Goal: Task Accomplishment & Management: Use online tool/utility

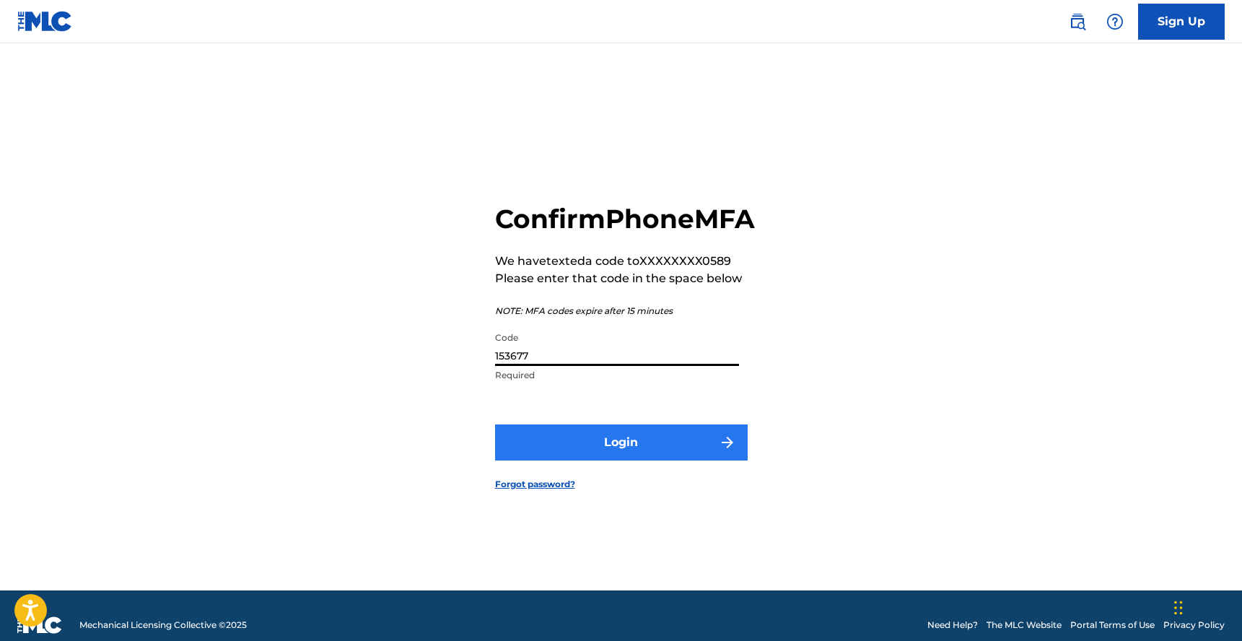
type input "153677"
click at [692, 461] on button "Login" at bounding box center [621, 443] width 253 height 36
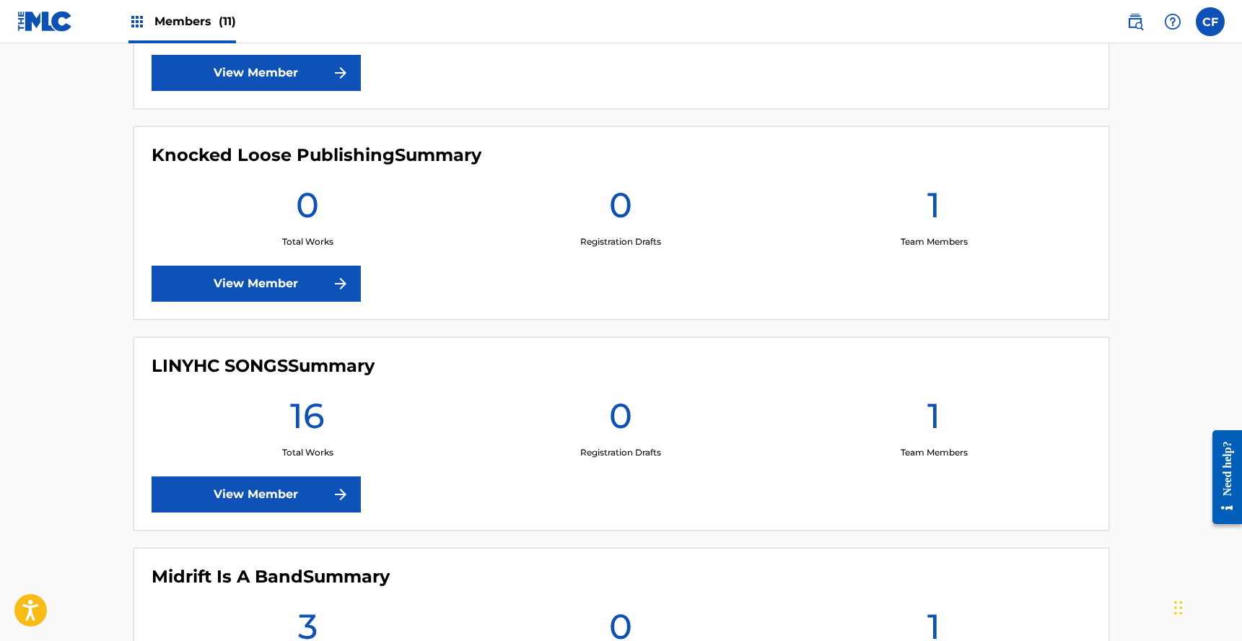
scroll to position [976, 0]
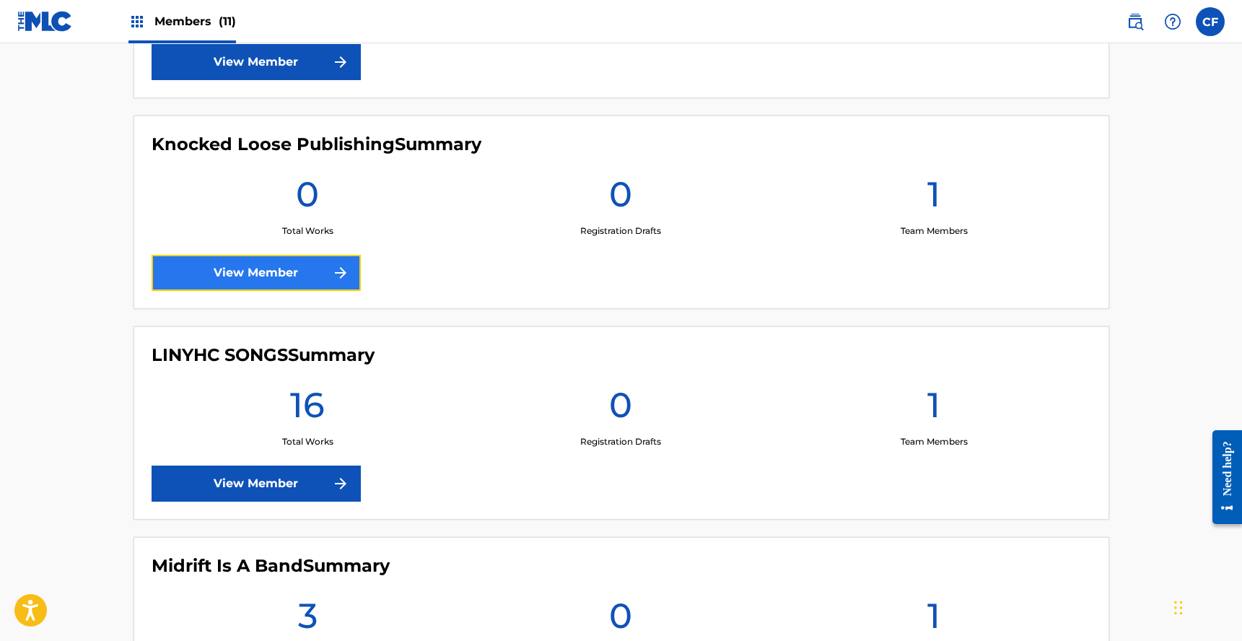
click at [271, 275] on link "View Member" at bounding box center [256, 273] width 209 height 36
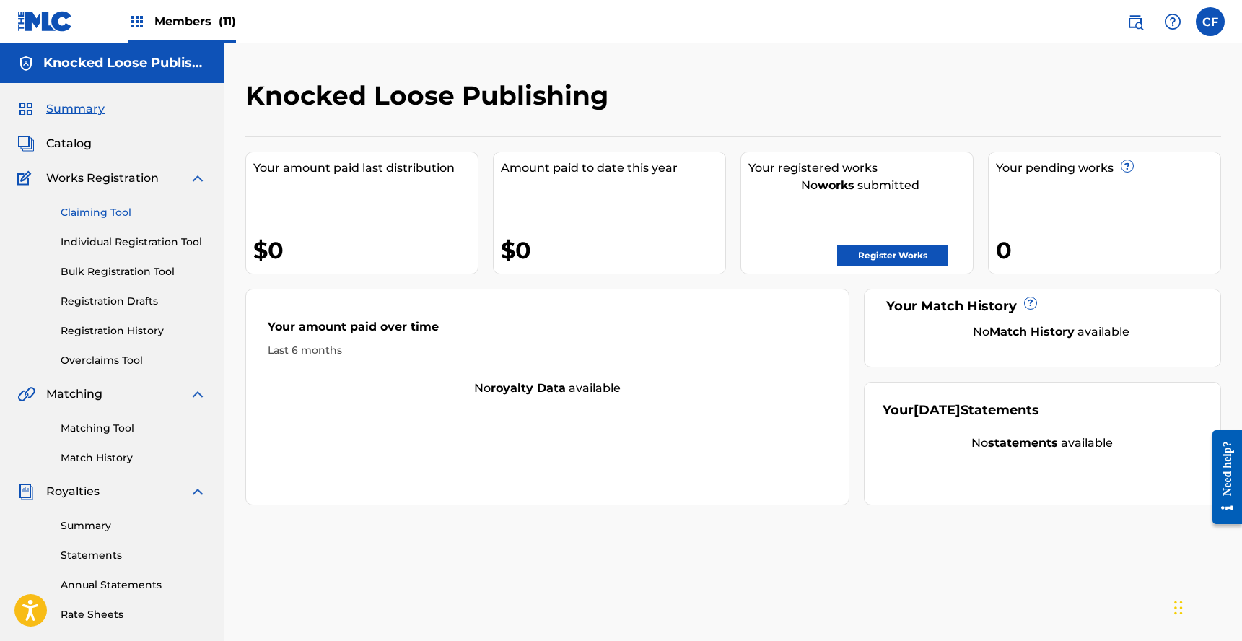
click at [100, 212] on link "Claiming Tool" at bounding box center [134, 212] width 146 height 15
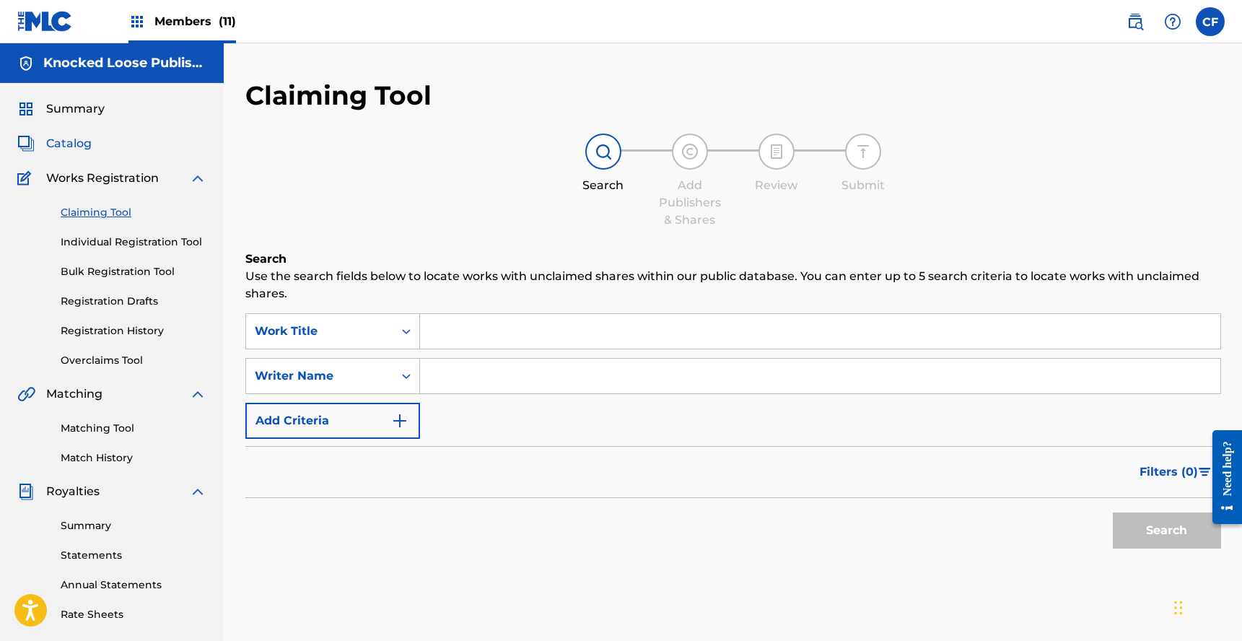
click at [68, 139] on span "Catalog" at bounding box center [68, 143] width 45 height 17
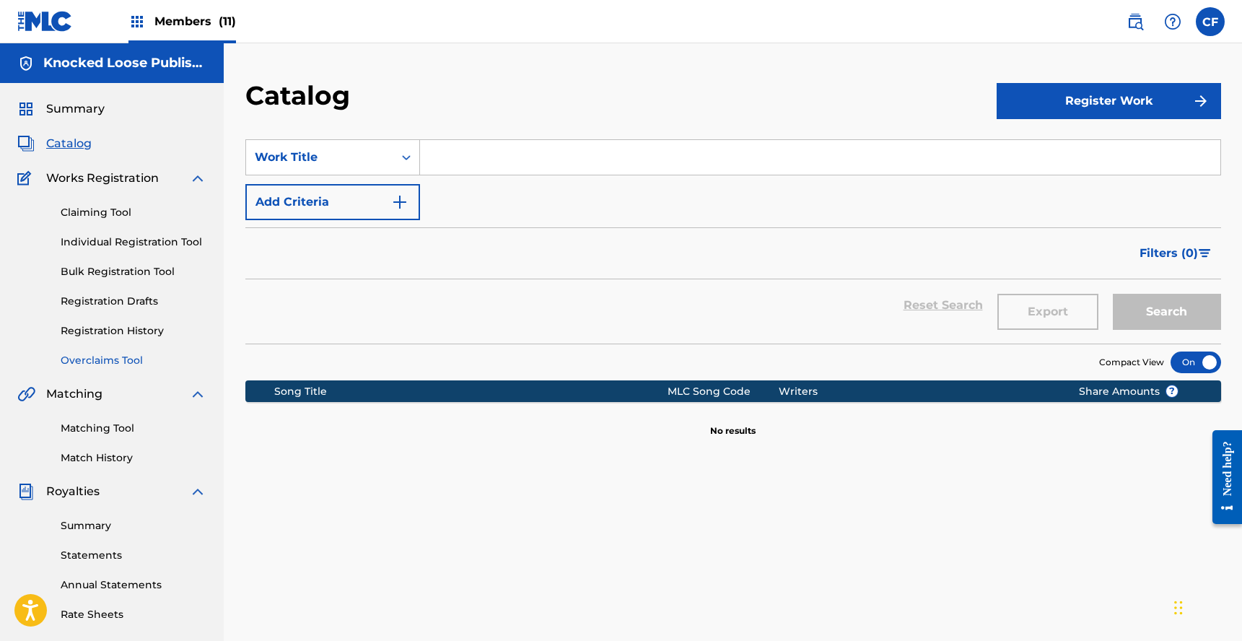
click at [104, 365] on link "Overclaims Tool" at bounding box center [134, 360] width 146 height 15
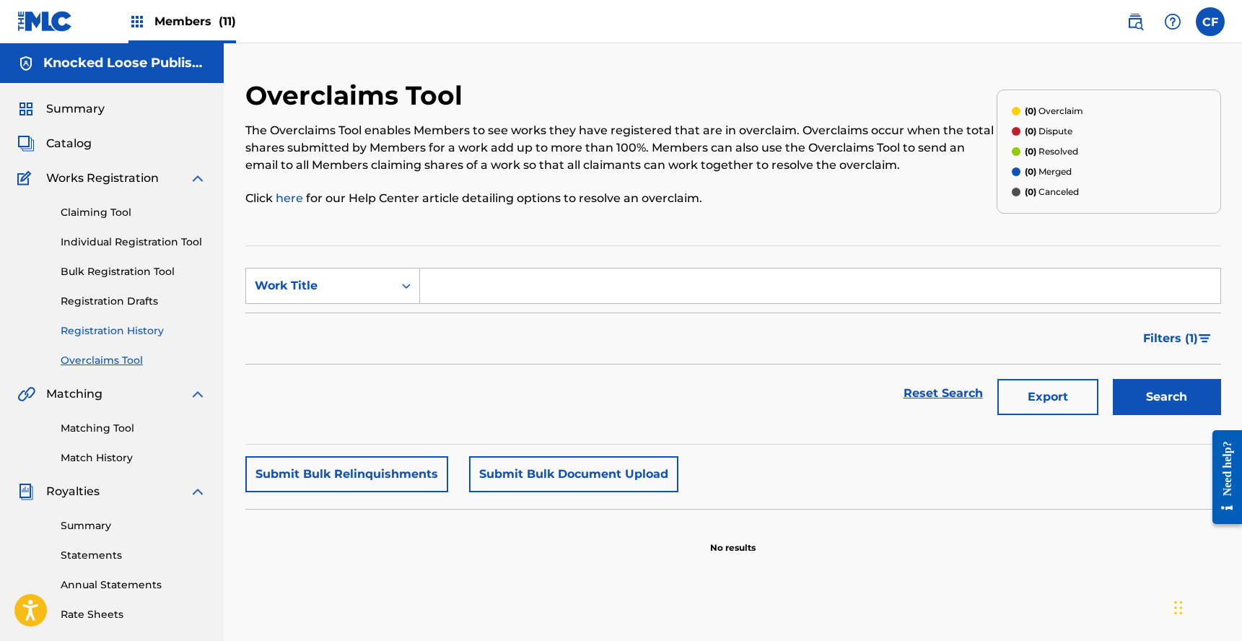
click at [126, 326] on link "Registration History" at bounding box center [134, 330] width 146 height 15
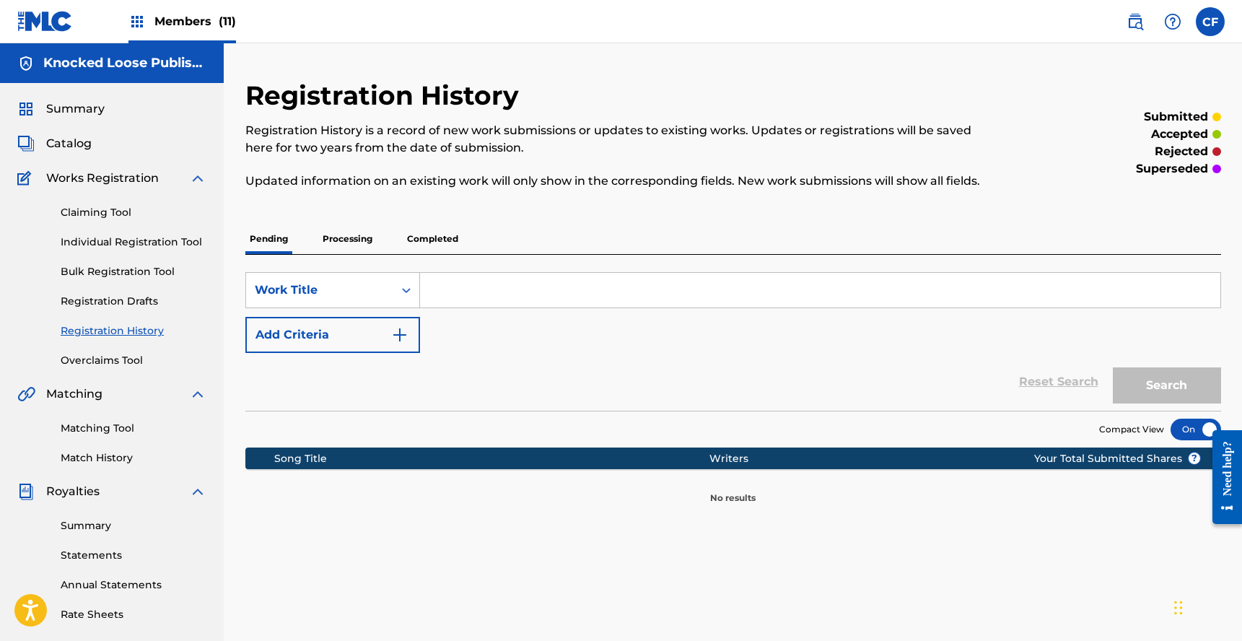
click at [111, 201] on div "Claiming Tool Individual Registration Tool Bulk Registration Tool Registration …" at bounding box center [111, 277] width 189 height 181
click at [103, 217] on link "Claiming Tool" at bounding box center [134, 212] width 146 height 15
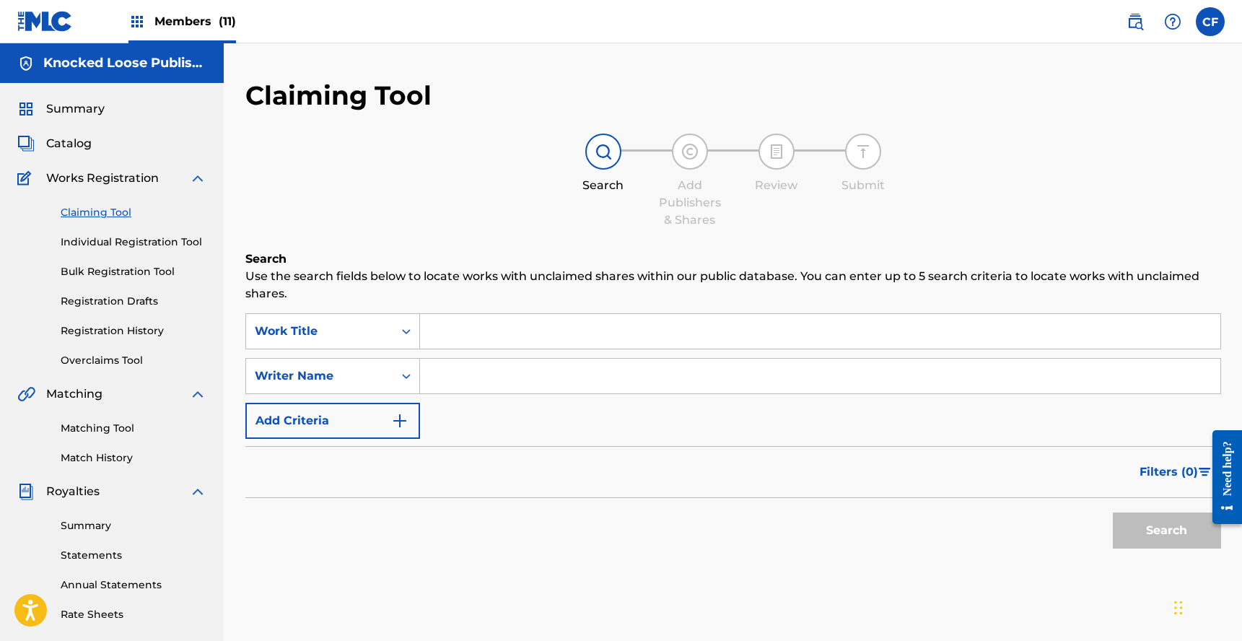
click at [468, 393] on input "Search Form" at bounding box center [820, 376] width 801 height 35
type input "[PERSON_NAME]"
click at [1113, 513] on button "Search" at bounding box center [1167, 531] width 108 height 36
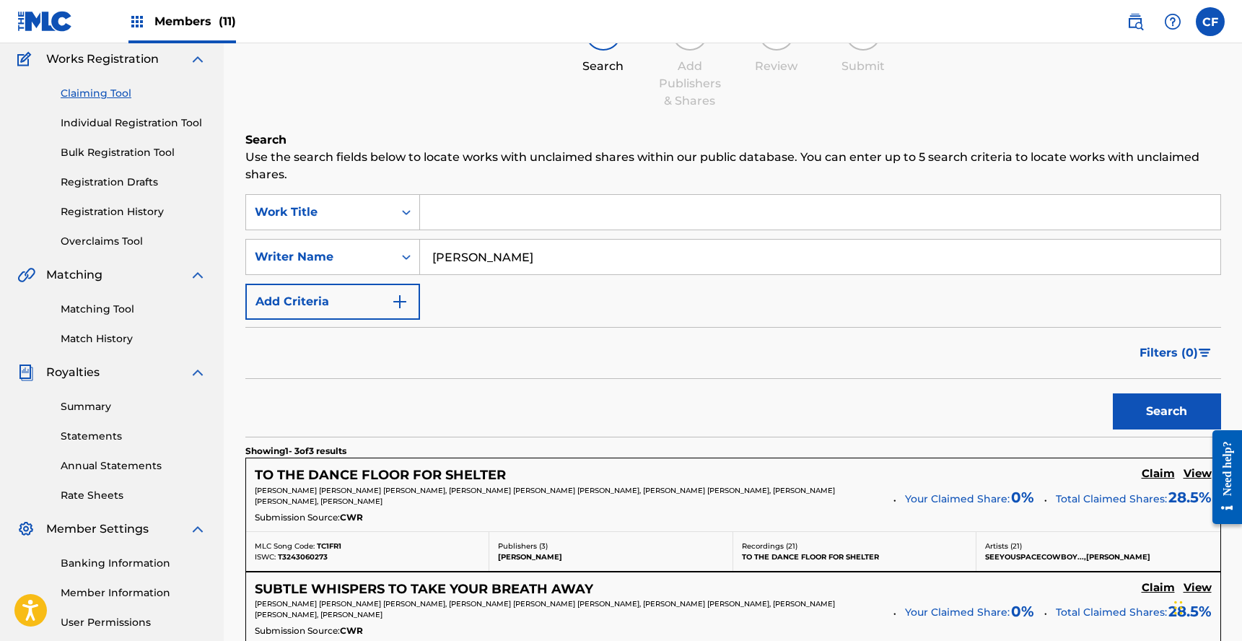
scroll to position [46, 0]
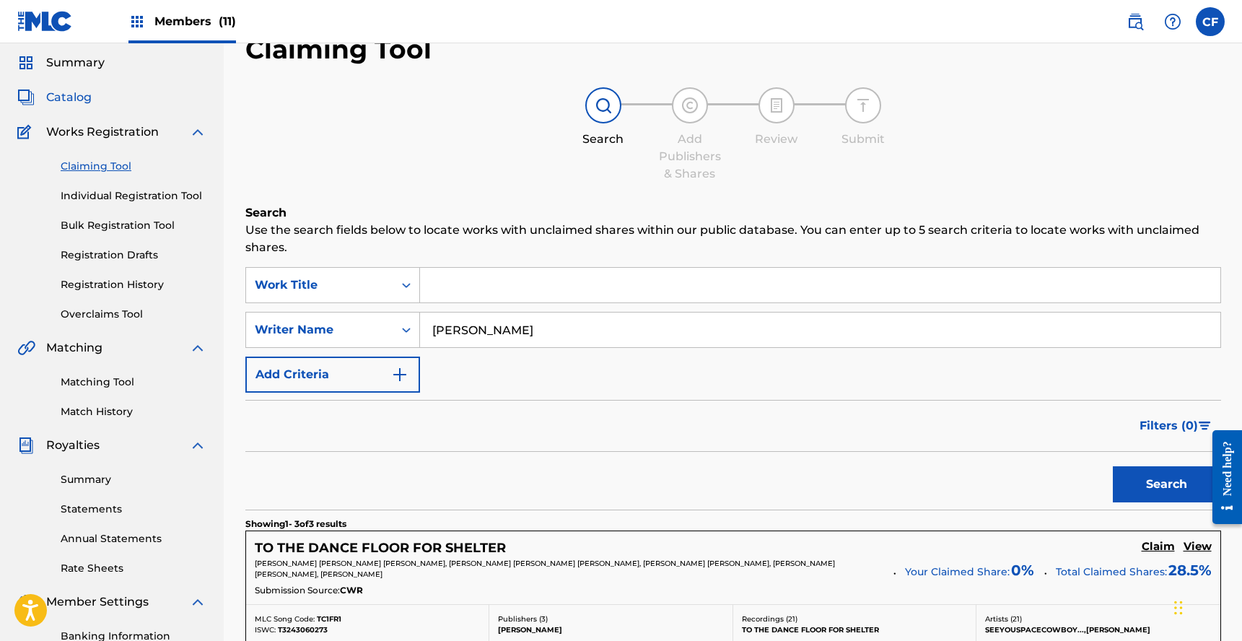
click at [60, 92] on span "Catalog" at bounding box center [68, 97] width 45 height 17
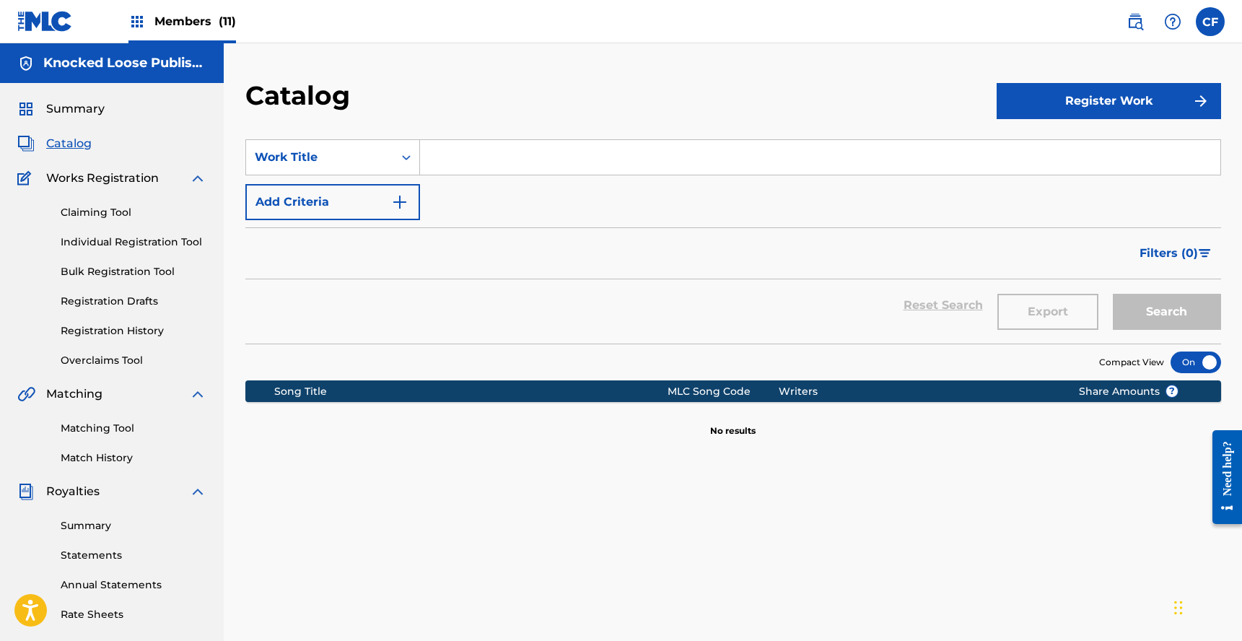
click at [81, 58] on h5 "Knocked Loose Publishing" at bounding box center [124, 63] width 163 height 17
click at [73, 111] on span "Summary" at bounding box center [75, 108] width 58 height 17
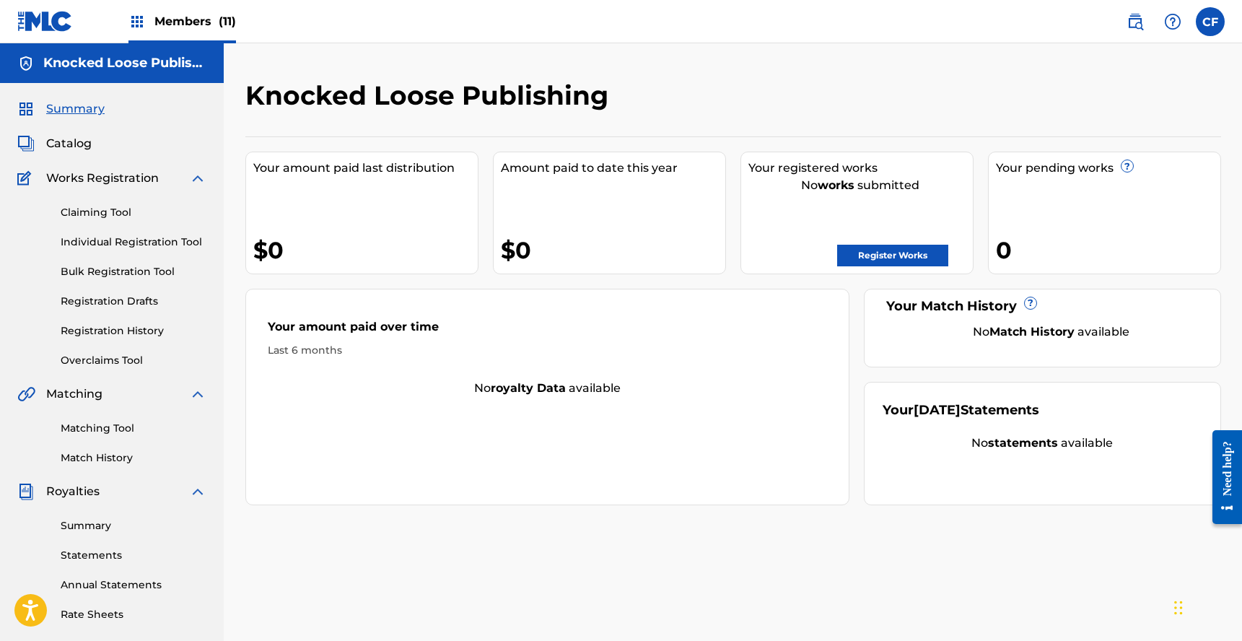
click at [57, 30] on img at bounding box center [45, 21] width 56 height 21
